Goal: Navigation & Orientation: Find specific page/section

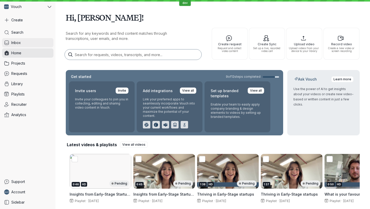
click at [20, 43] on span "Inbox" at bounding box center [16, 42] width 10 height 5
